Goal: Navigation & Orientation: Find specific page/section

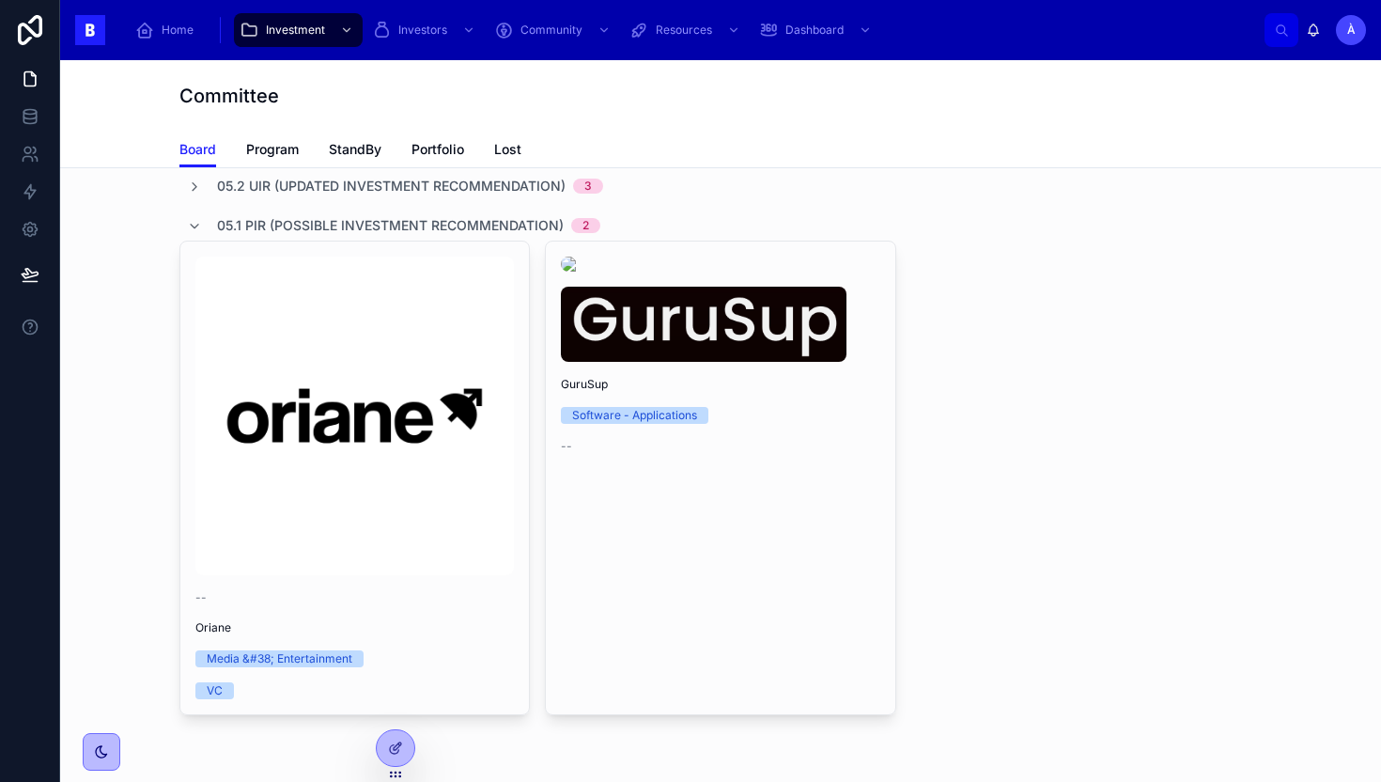
scroll to position [536, 0]
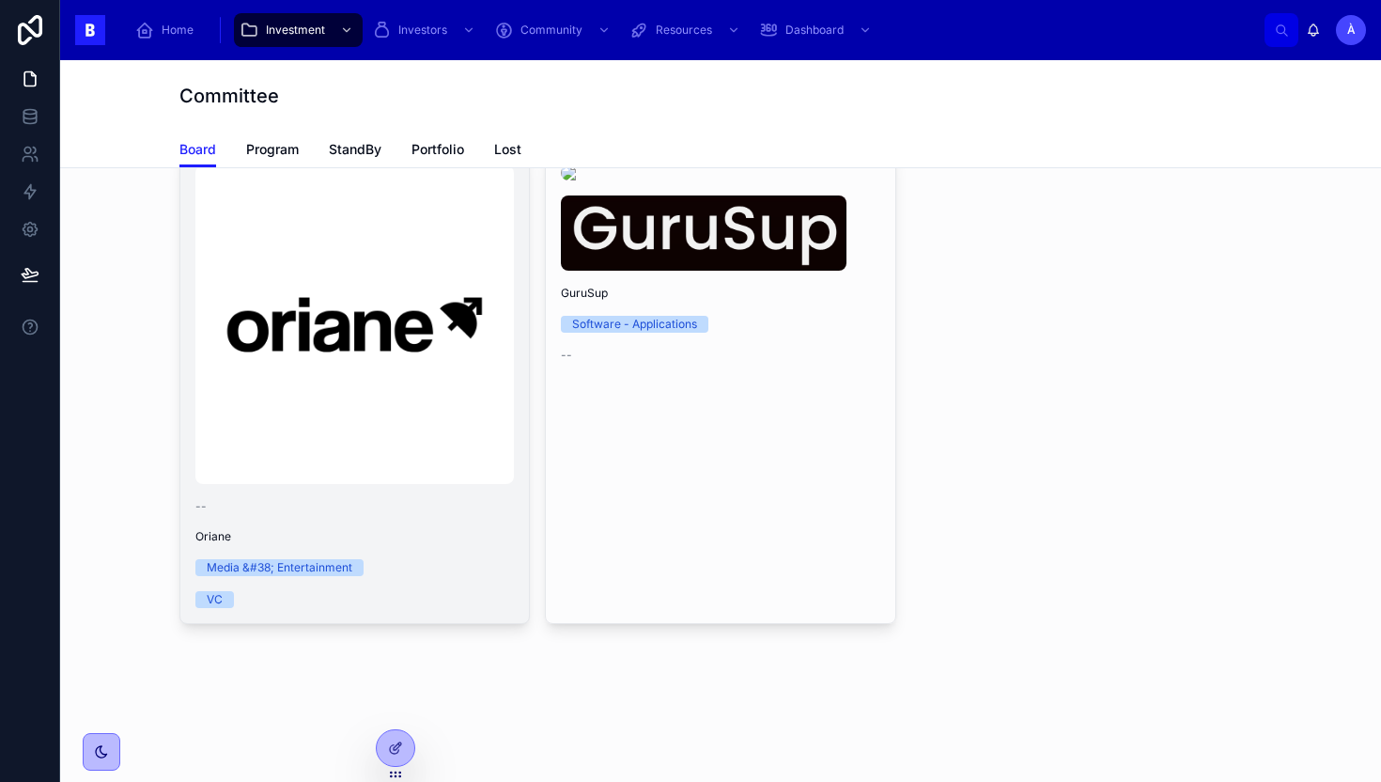
click at [375, 342] on img at bounding box center [354, 324] width 318 height 318
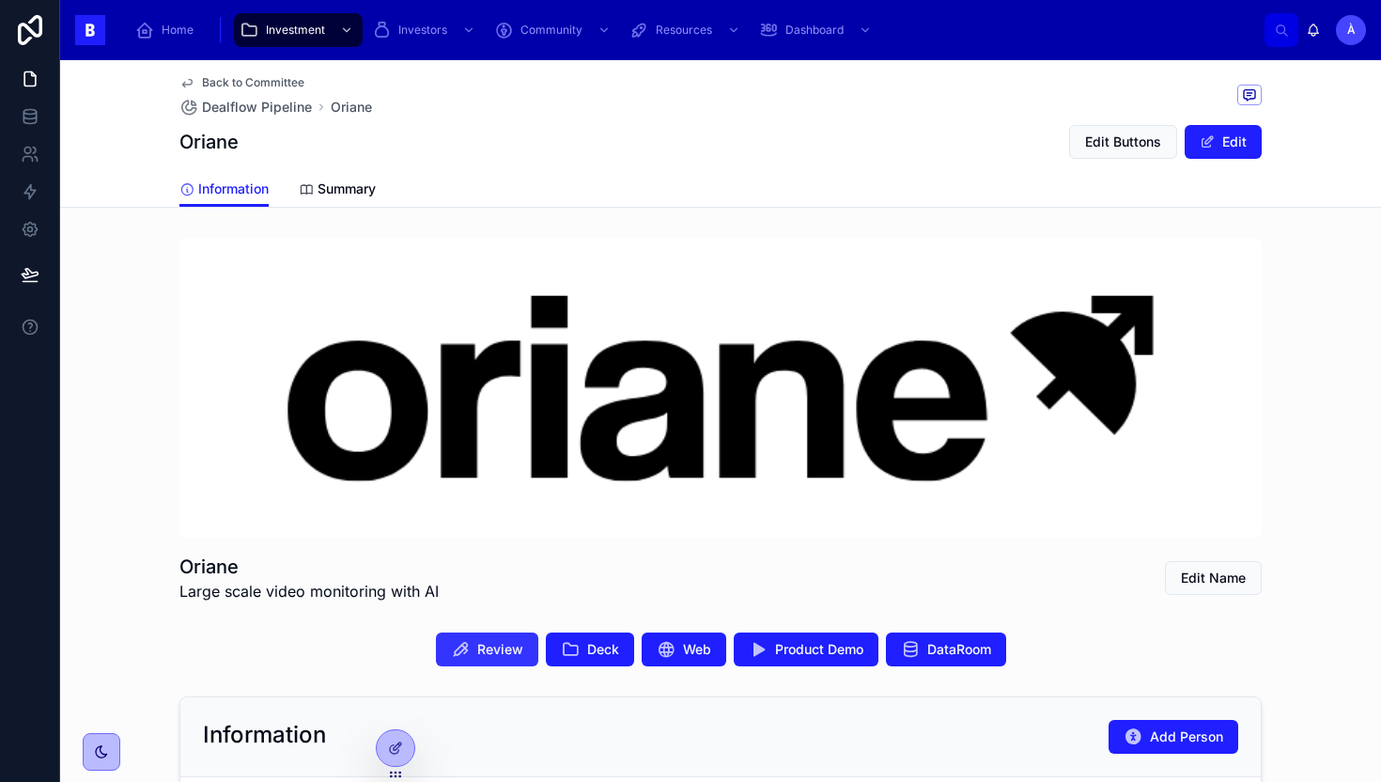
click at [488, 647] on span "Review" at bounding box center [500, 649] width 46 height 19
click at [289, 31] on span "Investment" at bounding box center [295, 30] width 59 height 15
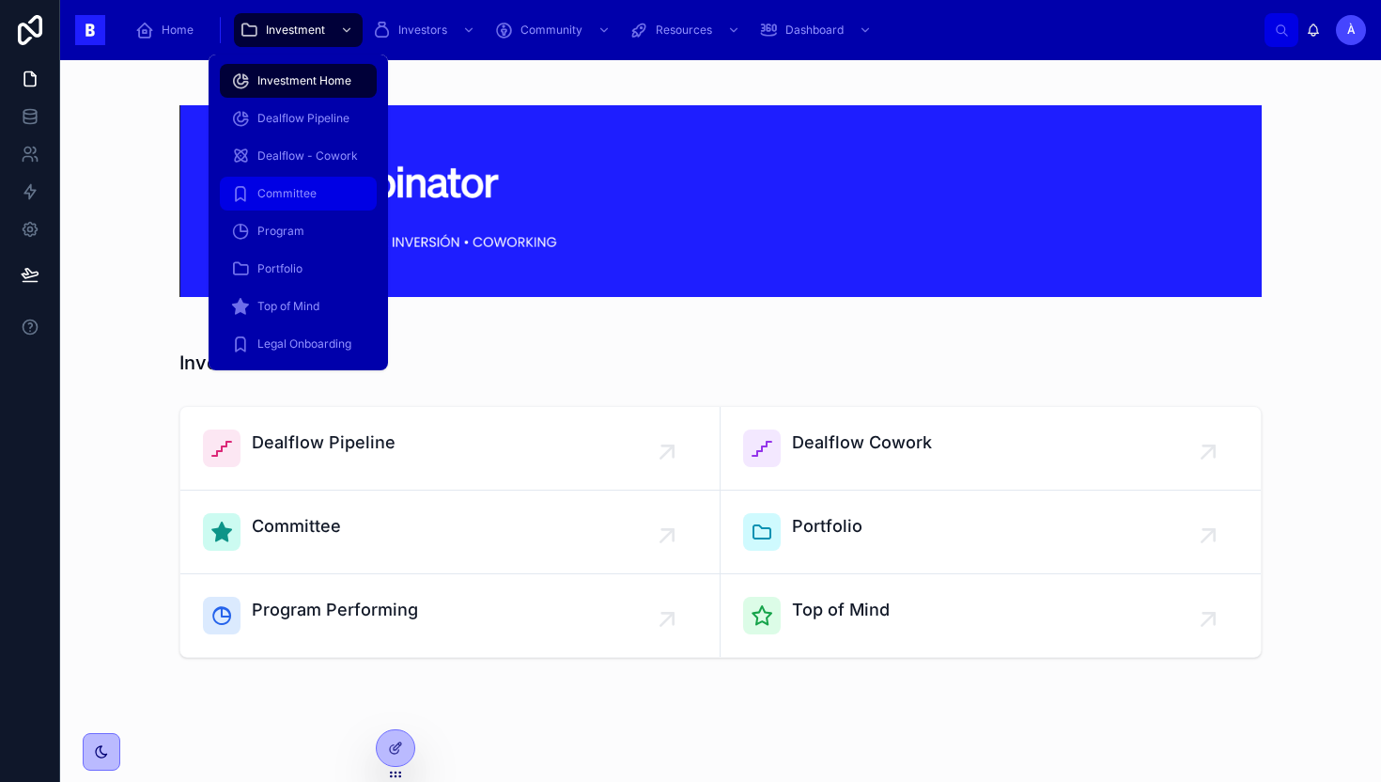
click at [284, 196] on span "Committee" at bounding box center [286, 193] width 59 height 15
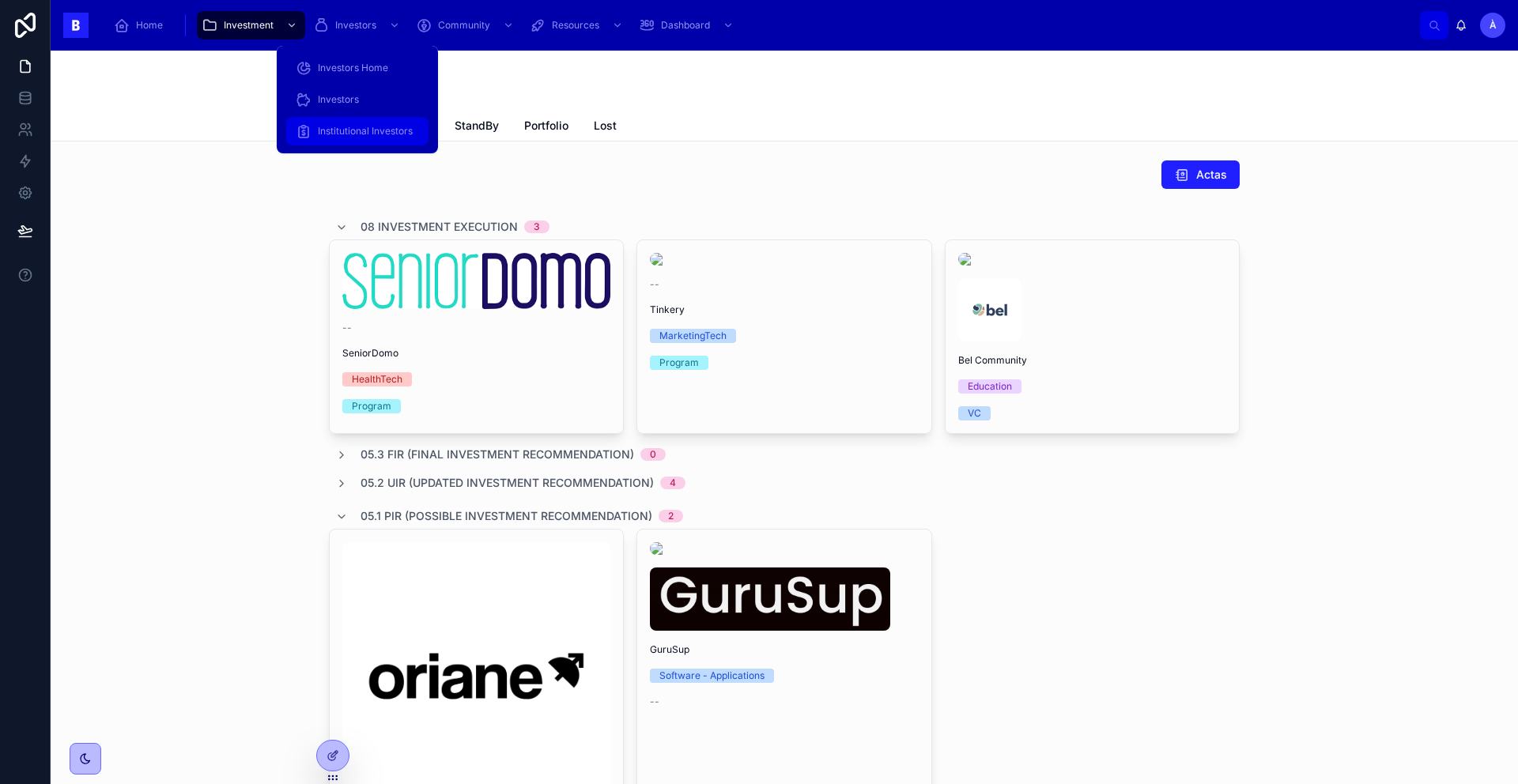
click at [354, 133] on span "Institutional Investors" at bounding box center [365, 130] width 95 height 13
